Goal: Obtain resource: Obtain resource

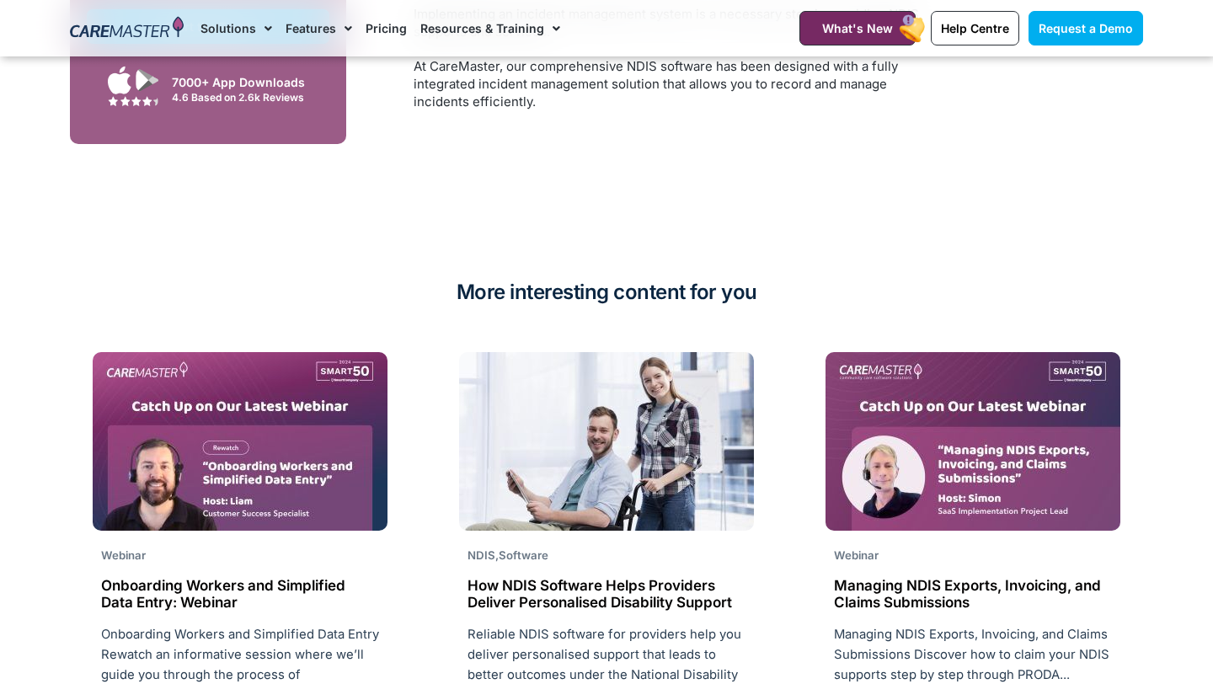
scroll to position [4315, 0]
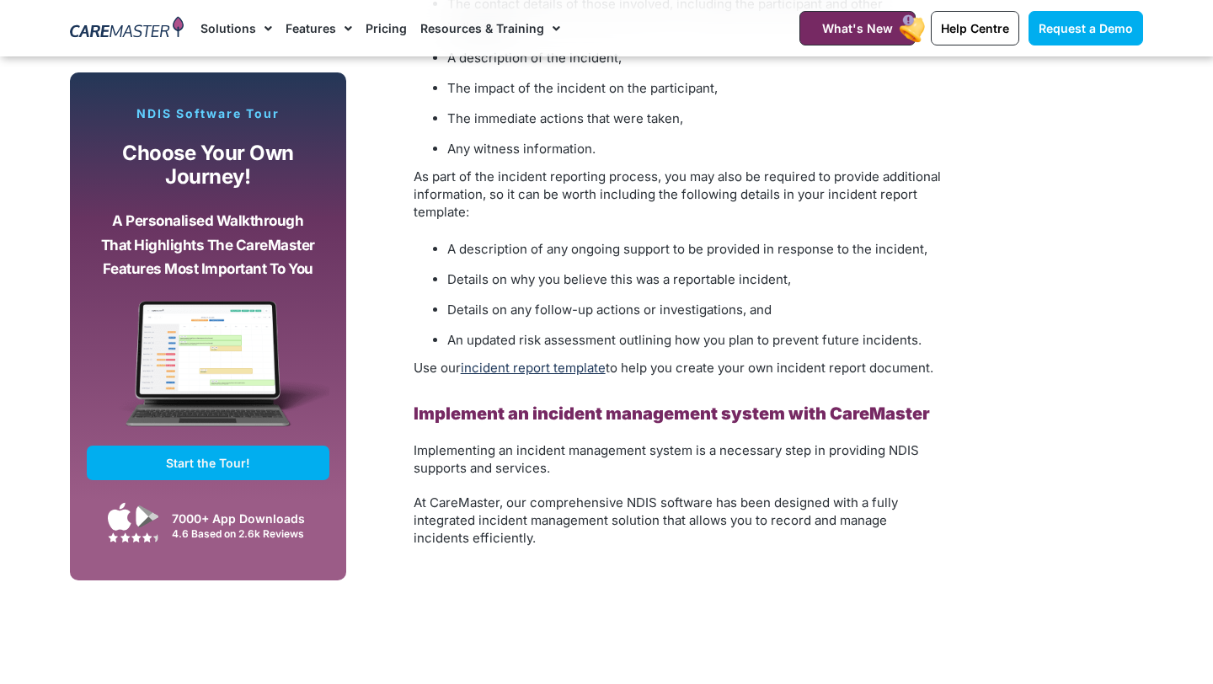
click at [528, 360] on link "incident report template" at bounding box center [533, 368] width 145 height 16
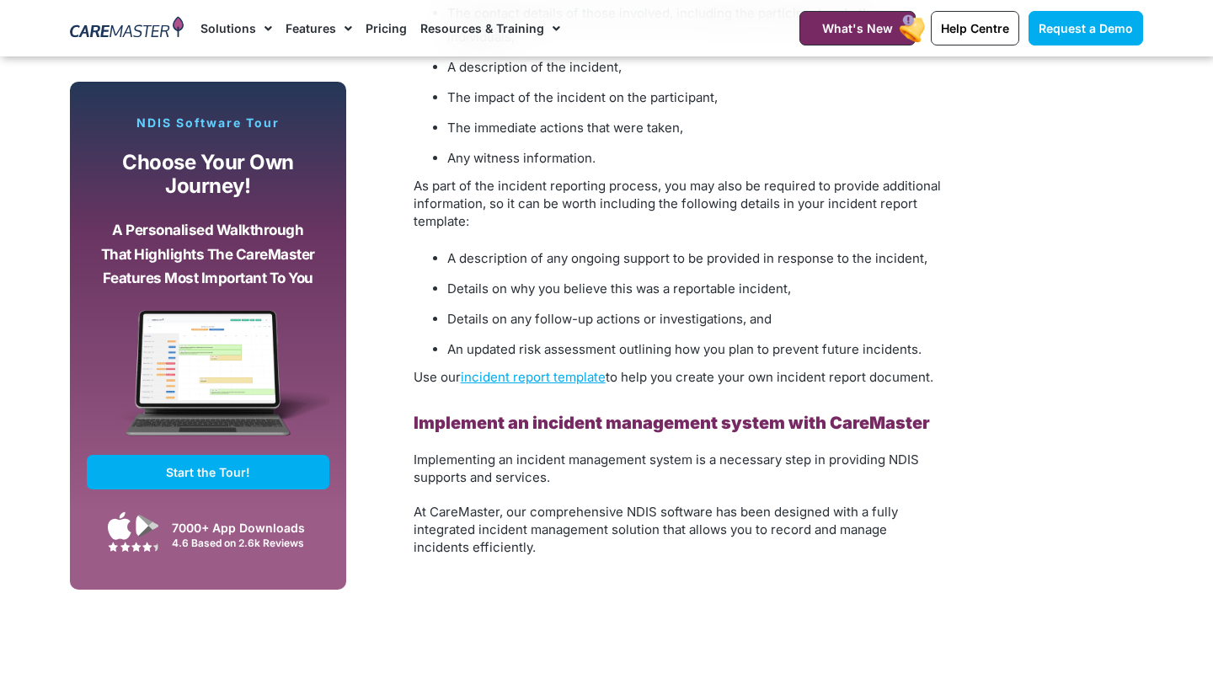
scroll to position [4315, 0]
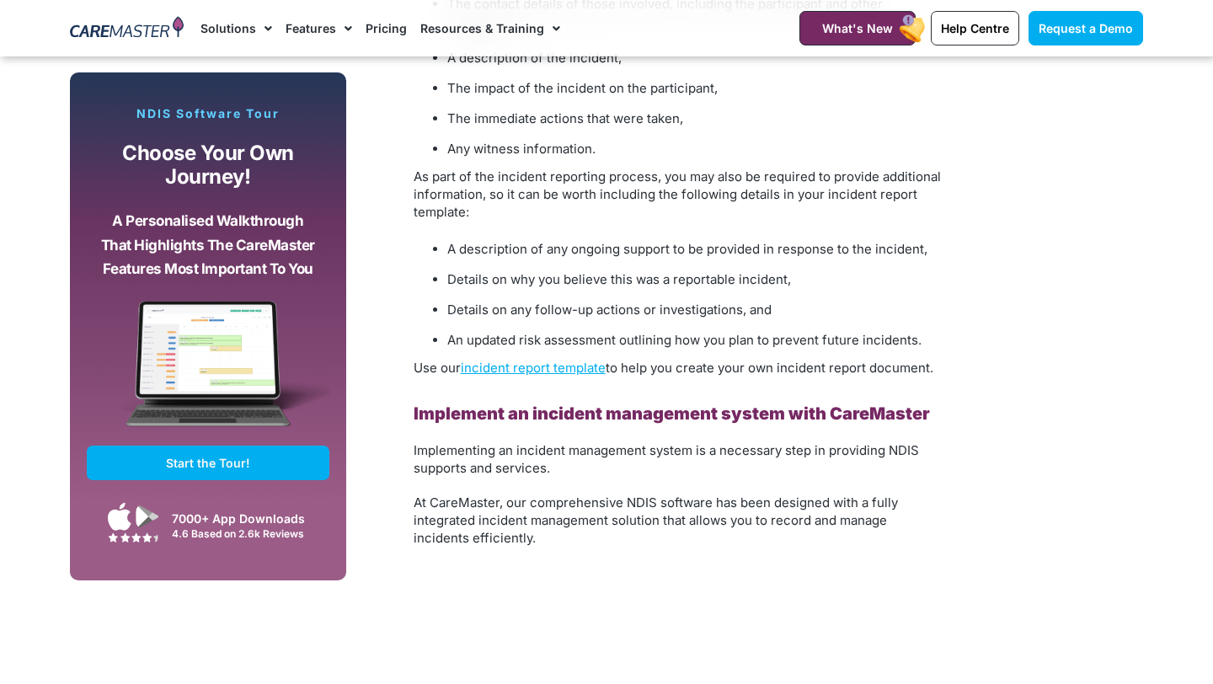
drag, startPoint x: 942, startPoint y: 336, endPoint x: 401, endPoint y: 333, distance: 540.7
copy span "Use our incident report template to help you create your own incident report do…"
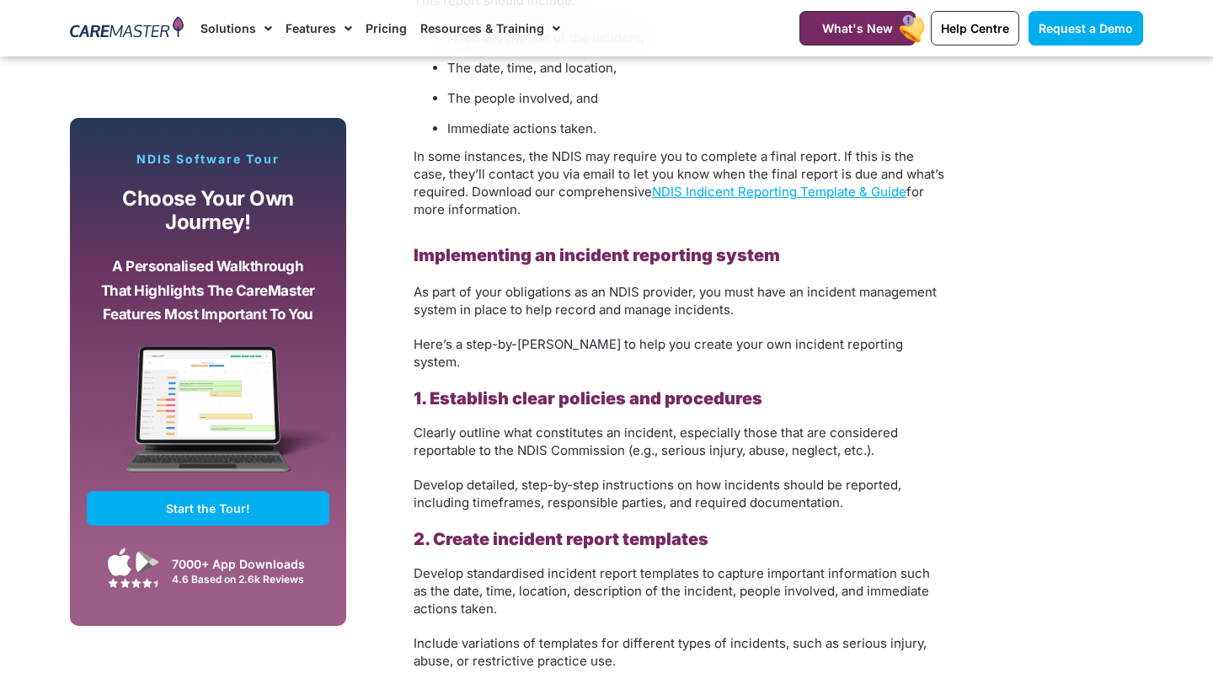
scroll to position [2766, 0]
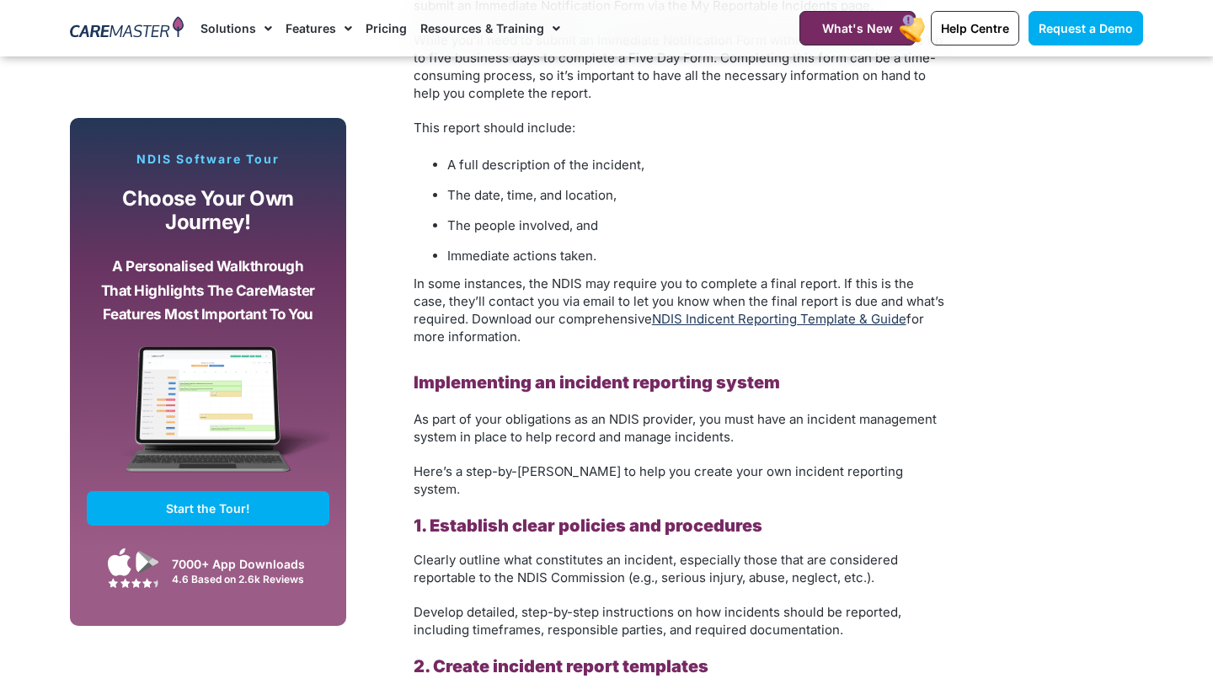
click at [709, 311] on link "NDIS Indicent Reporting Template & Guide" at bounding box center [779, 319] width 254 height 16
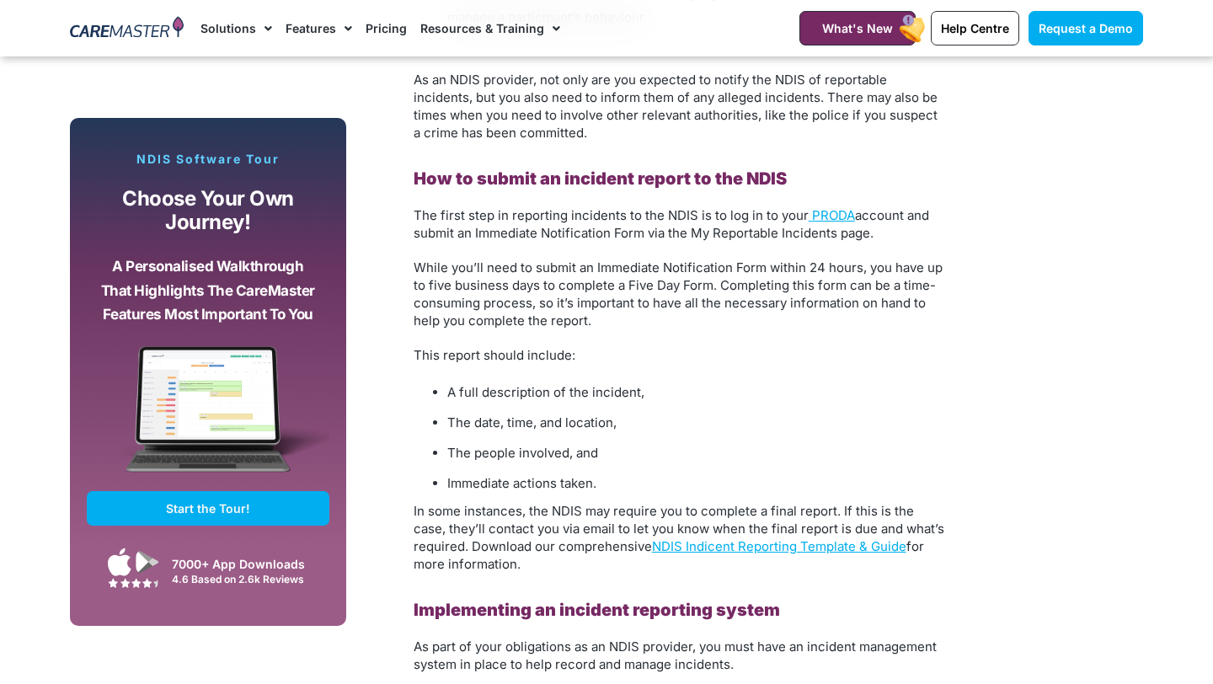
scroll to position [2613, 0]
